Goal: Task Accomplishment & Management: Use online tool/utility

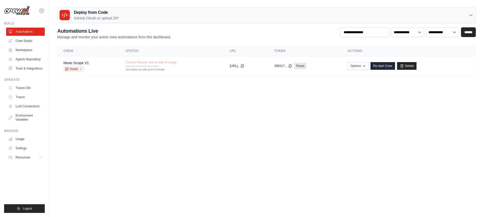
click at [428, 115] on body "[EMAIL_ADDRESS][DOMAIN_NAME] Settings Build Automations" at bounding box center [242, 108] width 484 height 217
click at [388, 67] on link "Re-start Crew" at bounding box center [383, 66] width 25 height 8
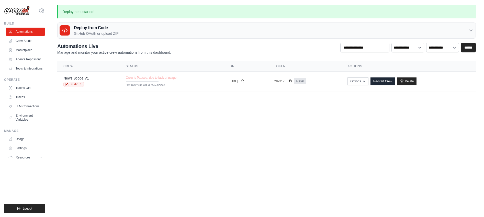
drag, startPoint x: 390, startPoint y: 119, endPoint x: 384, endPoint y: 109, distance: 11.4
click at [390, 119] on body "[EMAIL_ADDRESS][DOMAIN_NAME] Settings Build Automations" at bounding box center [242, 108] width 484 height 217
click at [81, 78] on link "News Scope V1" at bounding box center [76, 78] width 26 height 4
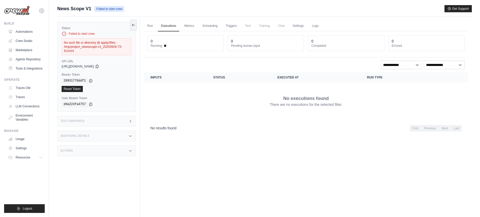
click at [270, 120] on section "Crew executions with inputs, status, execution time, run type, and actions Inpu…" at bounding box center [306, 103] width 324 height 62
click at [26, 29] on link "Automations" at bounding box center [26, 32] width 39 height 8
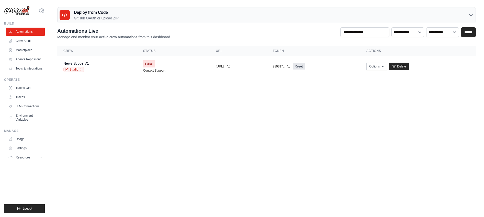
click at [182, 99] on body "[EMAIL_ADDRESS][DOMAIN_NAME] Settings Build Automations" at bounding box center [242, 108] width 484 height 217
click at [143, 62] on span "Failed" at bounding box center [149, 63] width 12 height 7
click at [384, 66] on icon "button" at bounding box center [383, 66] width 2 height 1
drag, startPoint x: 269, startPoint y: 107, endPoint x: 255, endPoint y: 105, distance: 14.0
click at [268, 107] on body "[EMAIL_ADDRESS][DOMAIN_NAME] Settings Build Automations" at bounding box center [242, 108] width 484 height 217
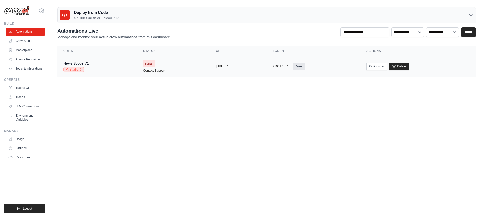
click at [80, 70] on icon at bounding box center [80, 69] width 3 height 3
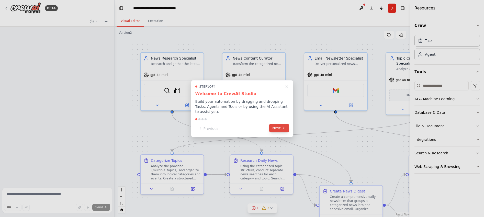
click at [285, 129] on icon at bounding box center [284, 128] width 4 height 4
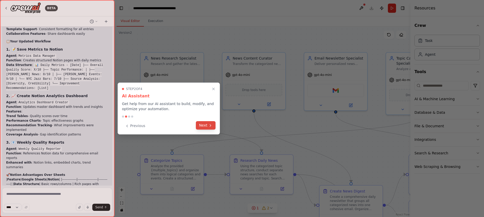
scroll to position [4572, 0]
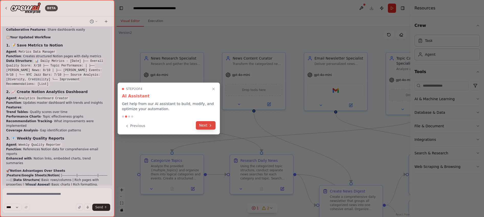
click at [204, 124] on button "Next" at bounding box center [206, 125] width 20 height 8
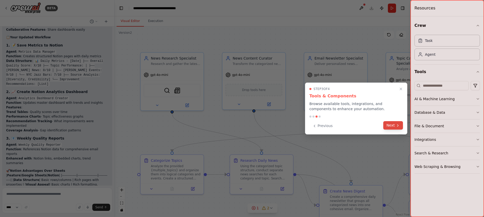
click at [396, 128] on button "Next" at bounding box center [393, 125] width 20 height 8
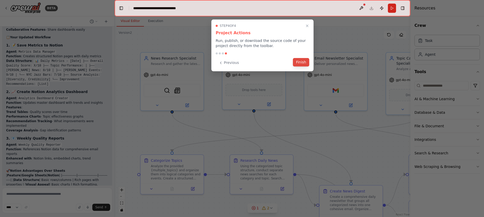
click at [305, 64] on button "Finish" at bounding box center [301, 62] width 16 height 8
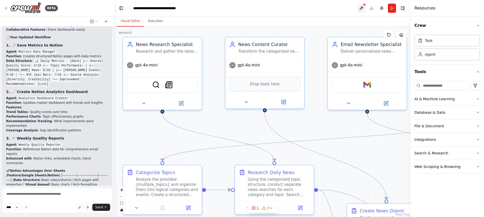
click at [363, 6] on button at bounding box center [361, 8] width 8 height 9
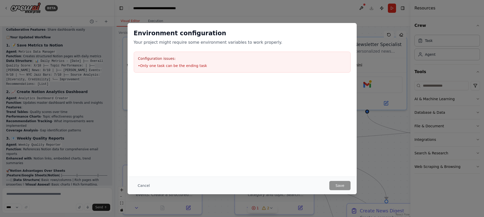
click at [315, 104] on div at bounding box center [242, 104] width 229 height 51
click at [243, 61] on div "Configuration issues: • Only one task can be the ending task" at bounding box center [242, 62] width 217 height 21
click at [346, 30] on h2 "Environment configuration" at bounding box center [242, 33] width 217 height 8
click at [144, 185] on button "Cancel" at bounding box center [144, 185] width 20 height 9
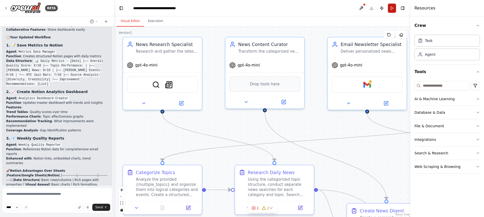
click at [394, 8] on button "Run" at bounding box center [392, 8] width 8 height 9
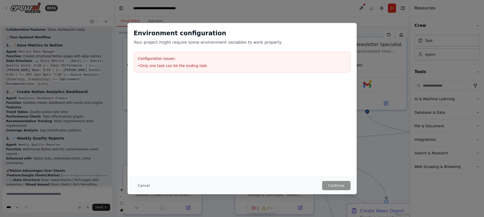
click at [144, 180] on div "Cancel Continue" at bounding box center [242, 186] width 229 height 18
click at [145, 183] on button "Cancel" at bounding box center [144, 185] width 20 height 9
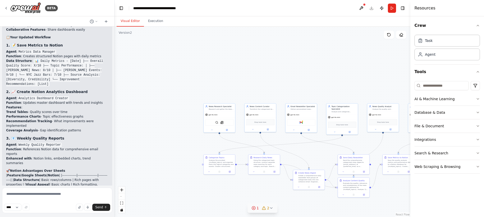
click at [273, 209] on icon at bounding box center [271, 208] width 4 height 4
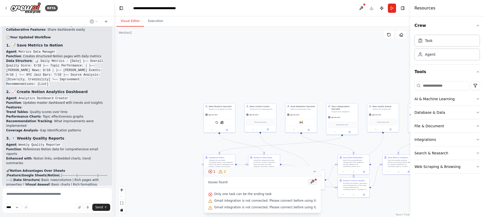
click at [311, 183] on button at bounding box center [312, 182] width 9 height 6
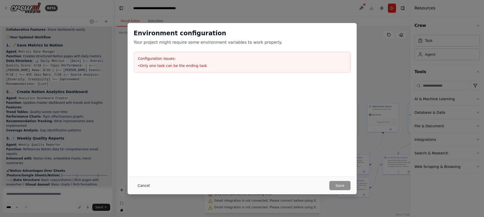
click at [140, 186] on button "Cancel" at bounding box center [144, 185] width 20 height 9
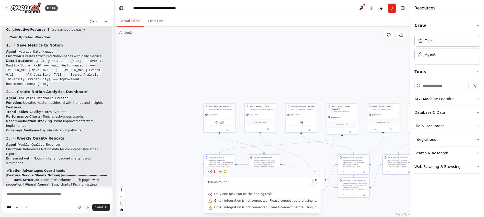
click at [334, 211] on div ".deletable-edge-delete-btn { width: 20px; height: 20px; border: 0px solid #ffff…" at bounding box center [263, 122] width 296 height 191
click at [314, 169] on button "1 2" at bounding box center [262, 171] width 117 height 9
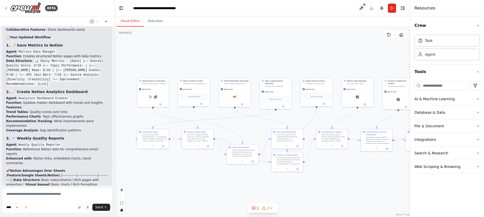
drag, startPoint x: 339, startPoint y: 87, endPoint x: 263, endPoint y: 59, distance: 81.1
click at [263, 59] on div ".deletable-edge-delete-btn { width: 20px; height: 20px; border: 0px solid #ffff…" at bounding box center [263, 122] width 296 height 191
click at [302, 57] on div ".deletable-edge-delete-btn { width: 20px; height: 20px; border: 0px solid #ffff…" at bounding box center [263, 122] width 296 height 191
